Goal: Transaction & Acquisition: Purchase product/service

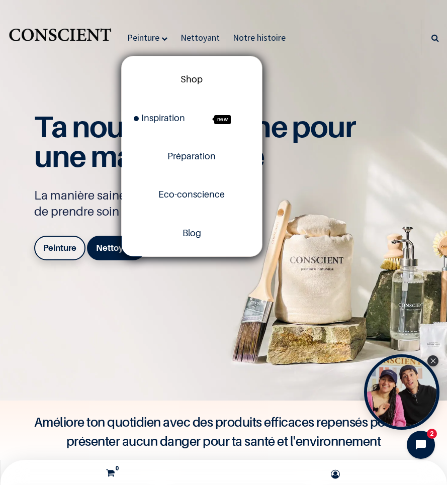
click at [192, 75] on span "Shop" at bounding box center [191, 79] width 22 height 11
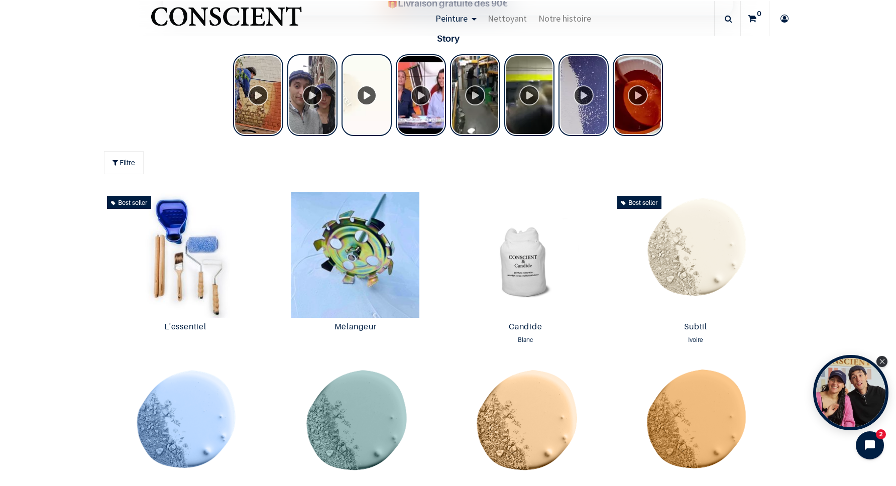
scroll to position [468, 0]
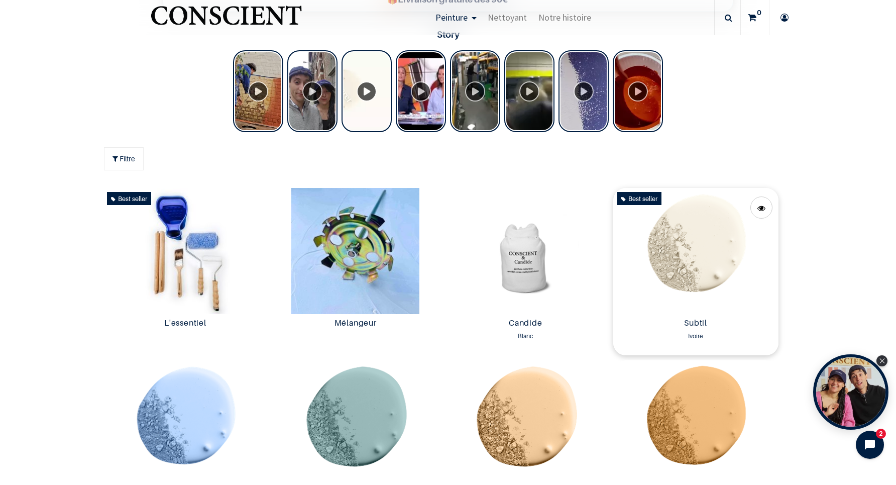
click at [704, 262] on img at bounding box center [695, 251] width 165 height 126
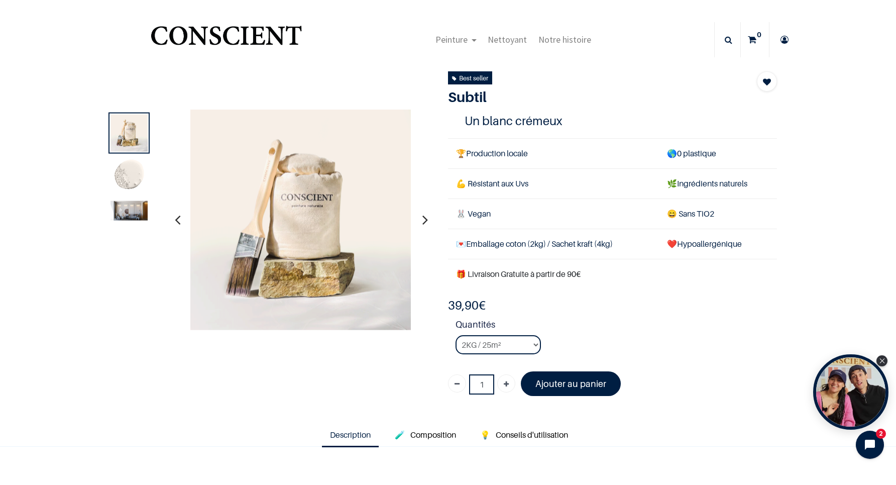
click at [129, 174] on img at bounding box center [129, 175] width 37 height 37
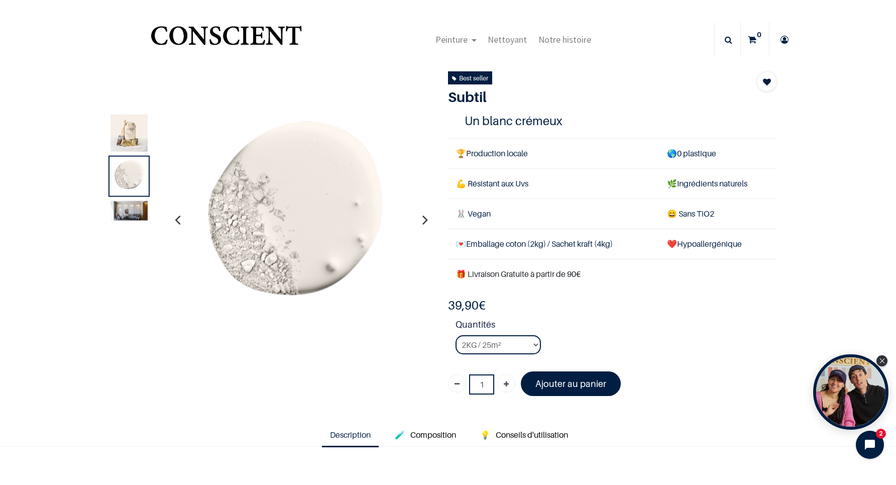
drag, startPoint x: 304, startPoint y: 234, endPoint x: 275, endPoint y: 266, distance: 43.1
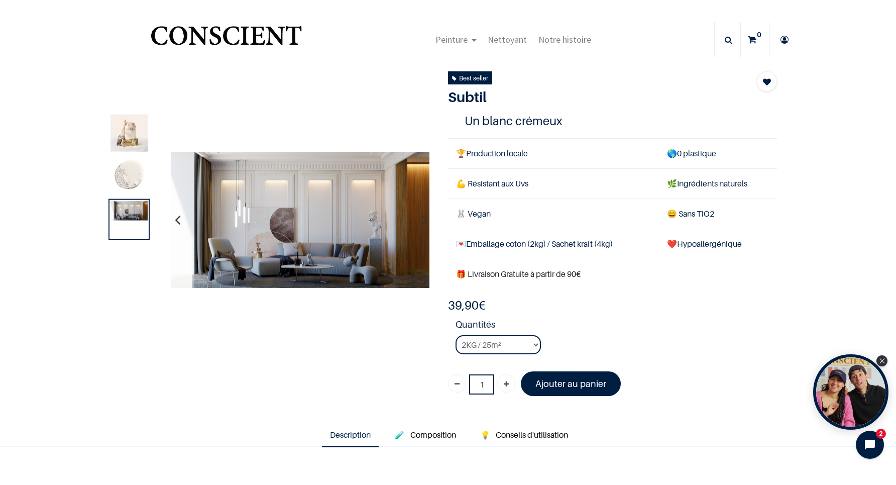
click at [181, 218] on button "button" at bounding box center [178, 219] width 16 height 37
